Goal: Task Accomplishment & Management: Manage account settings

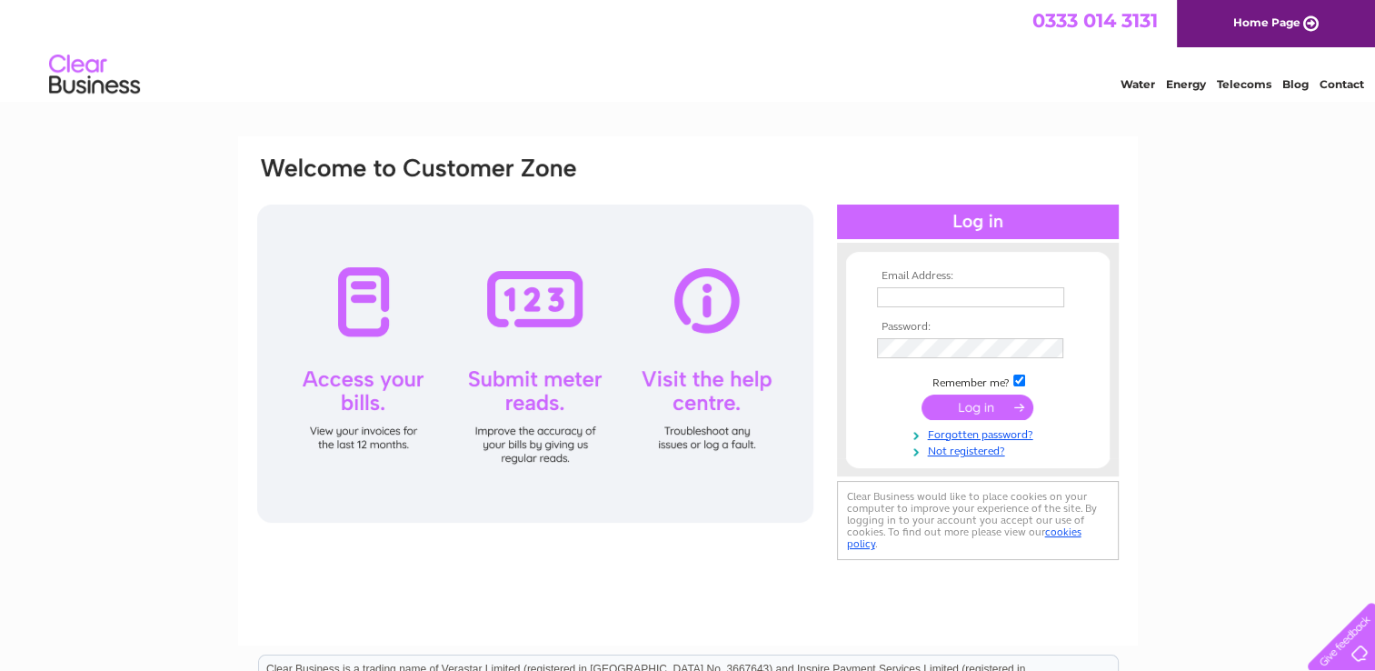
click at [964, 401] on input "submit" at bounding box center [977, 406] width 112 height 25
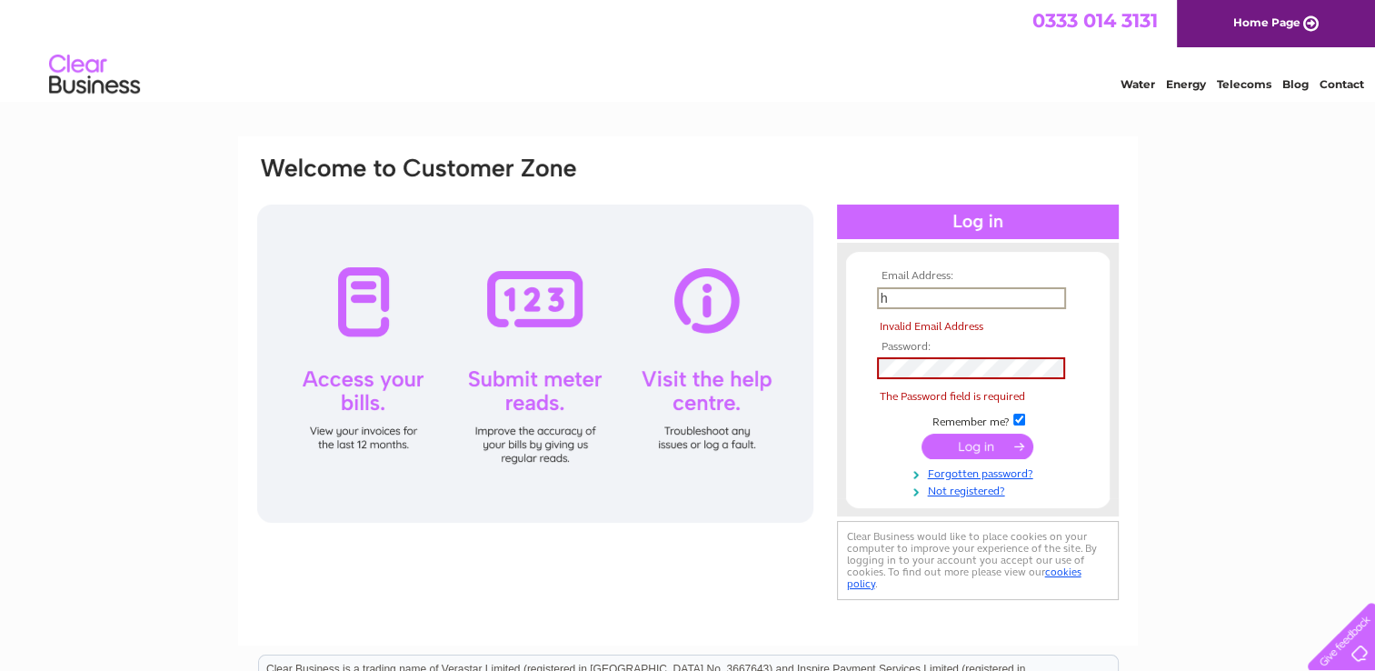
type input "helen.harper@hotmail.co.uk"
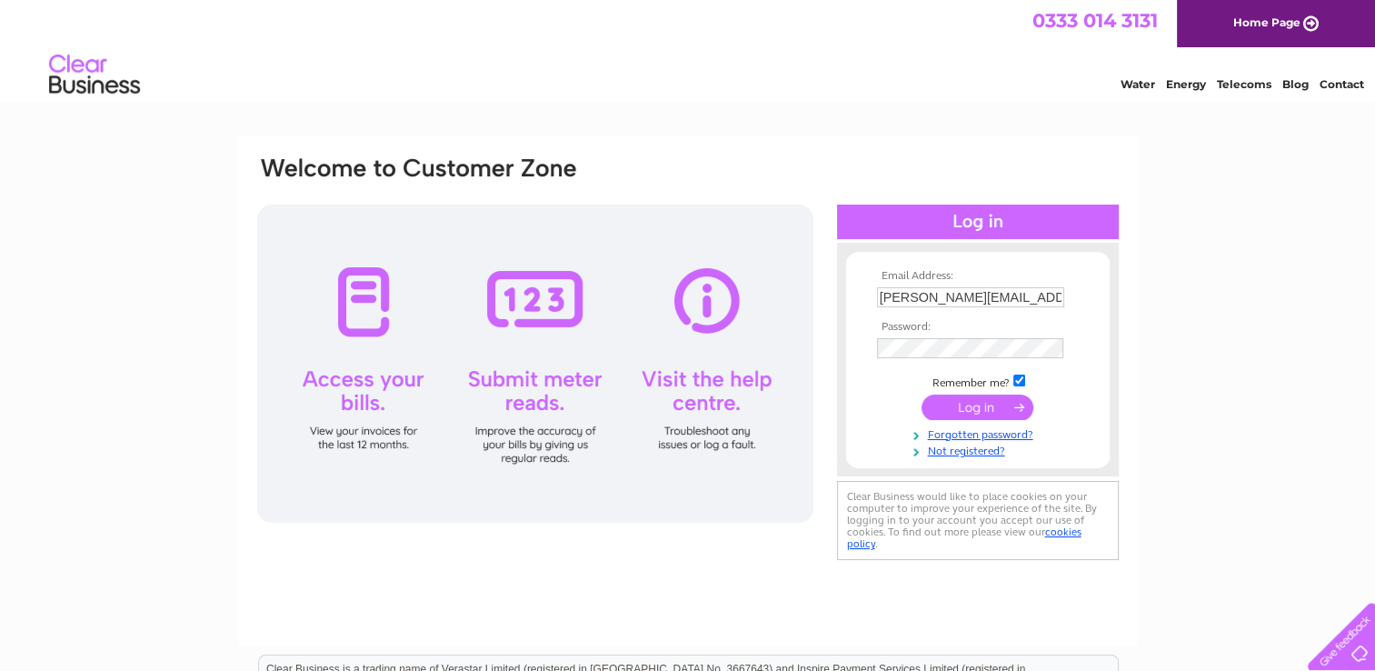
click at [973, 403] on input "submit" at bounding box center [977, 406] width 112 height 25
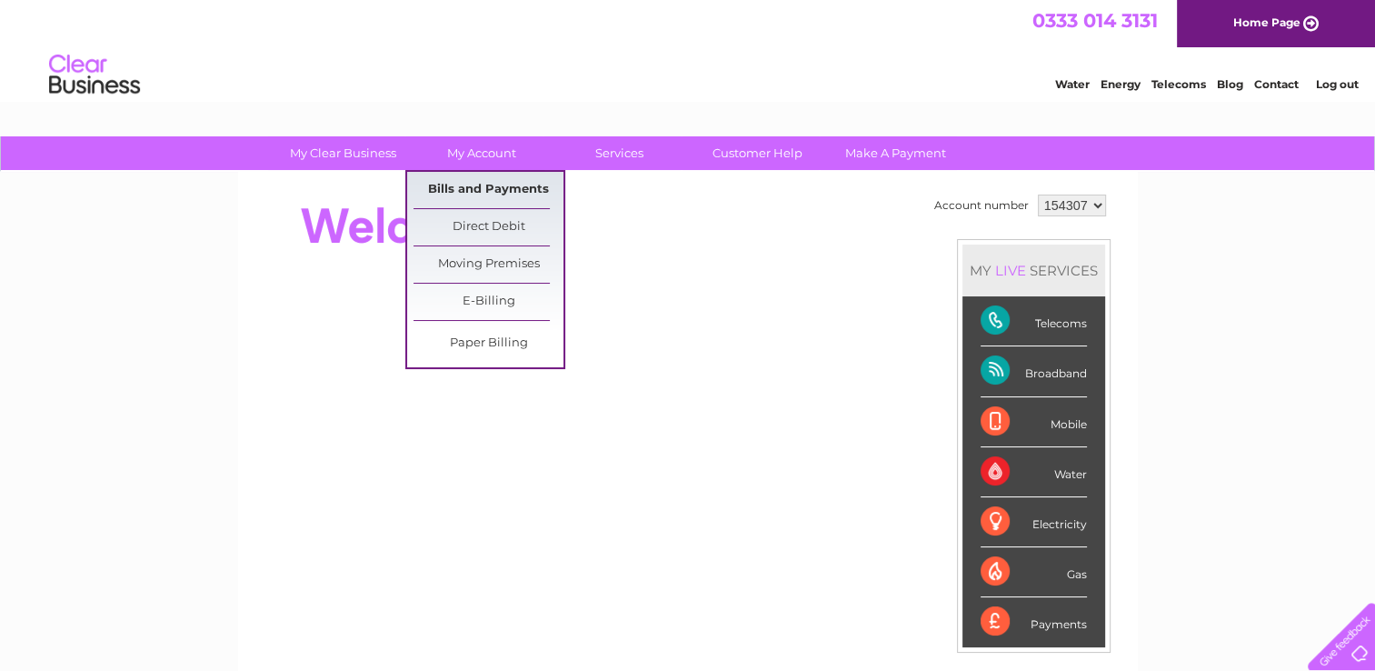
click at [473, 184] on link "Bills and Payments" at bounding box center [488, 190] width 150 height 36
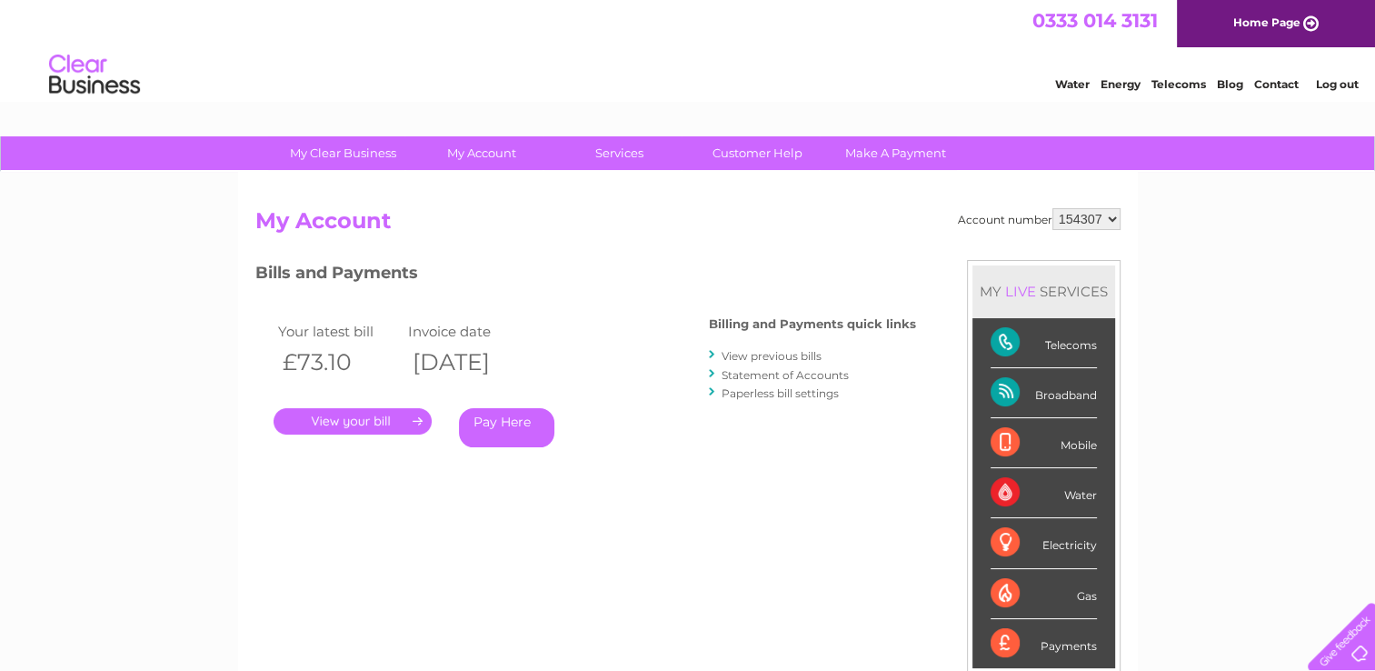
click at [354, 416] on link "." at bounding box center [353, 421] width 158 height 26
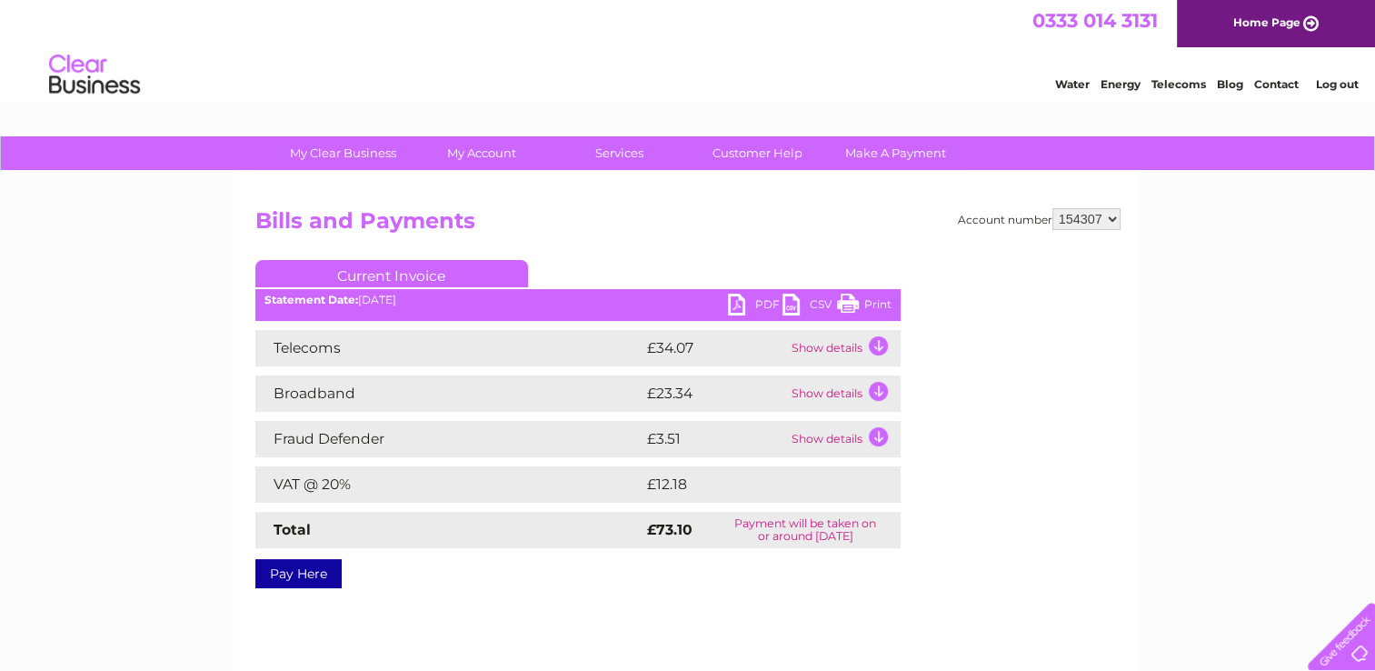
click at [851, 301] on link "Print" at bounding box center [864, 307] width 55 height 26
